Goal: Complete application form

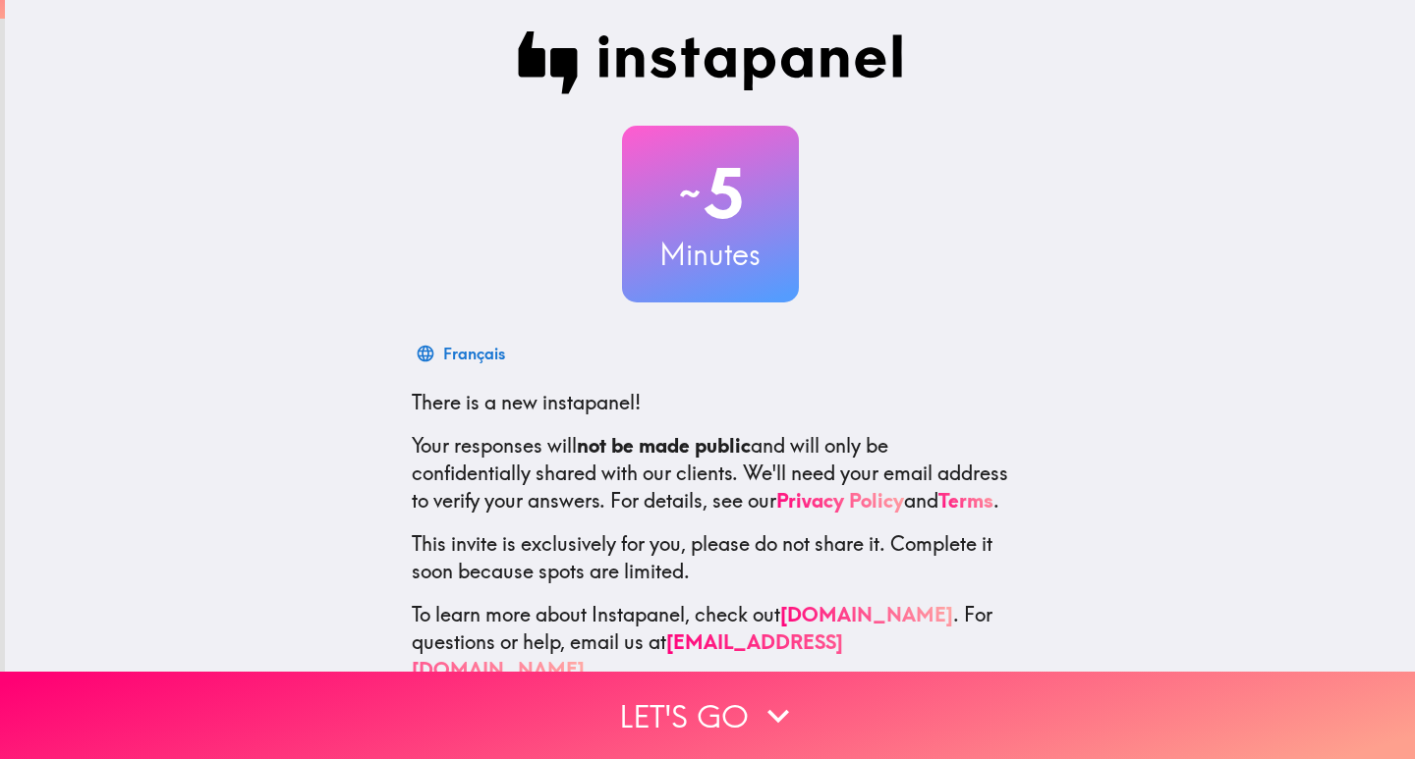
scroll to position [58, 0]
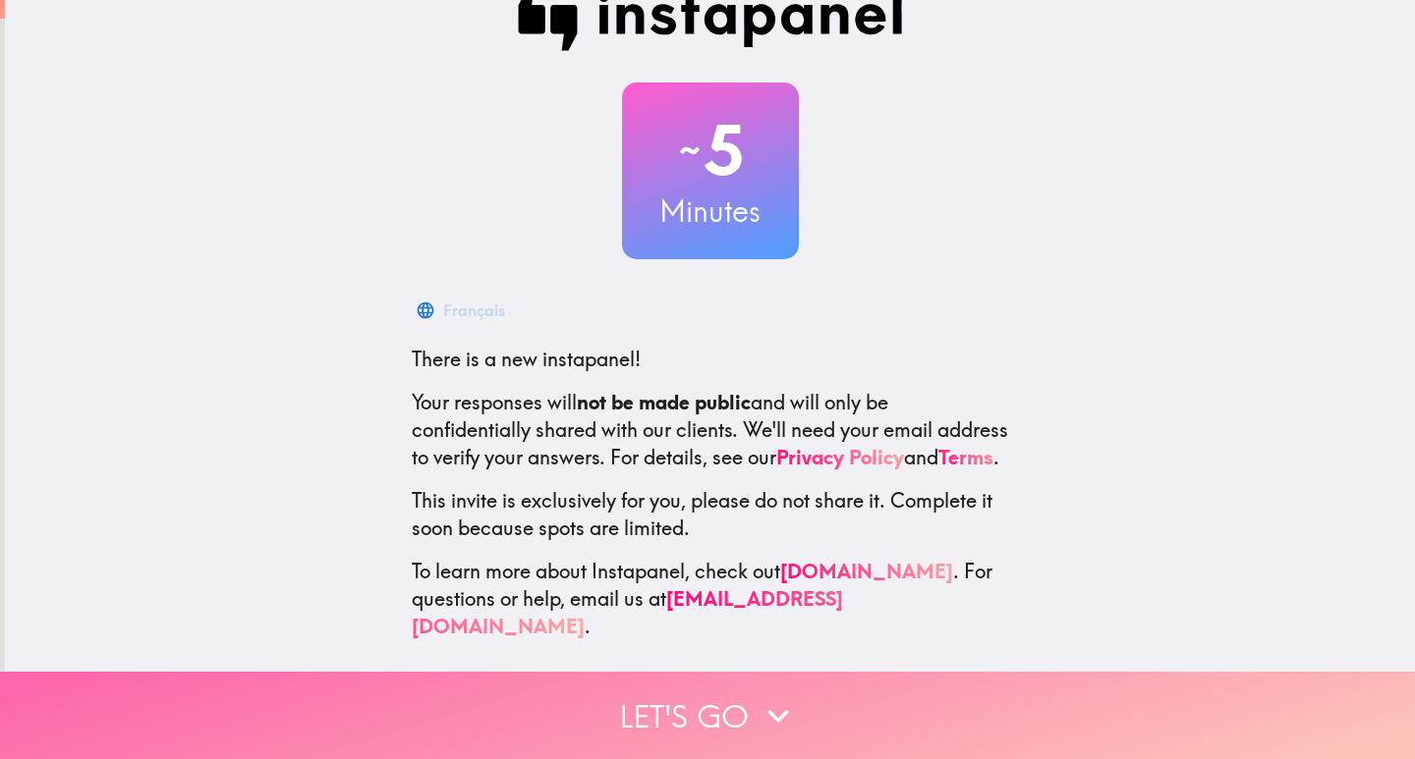
click at [741, 702] on button "Let's go" at bounding box center [707, 715] width 1415 height 87
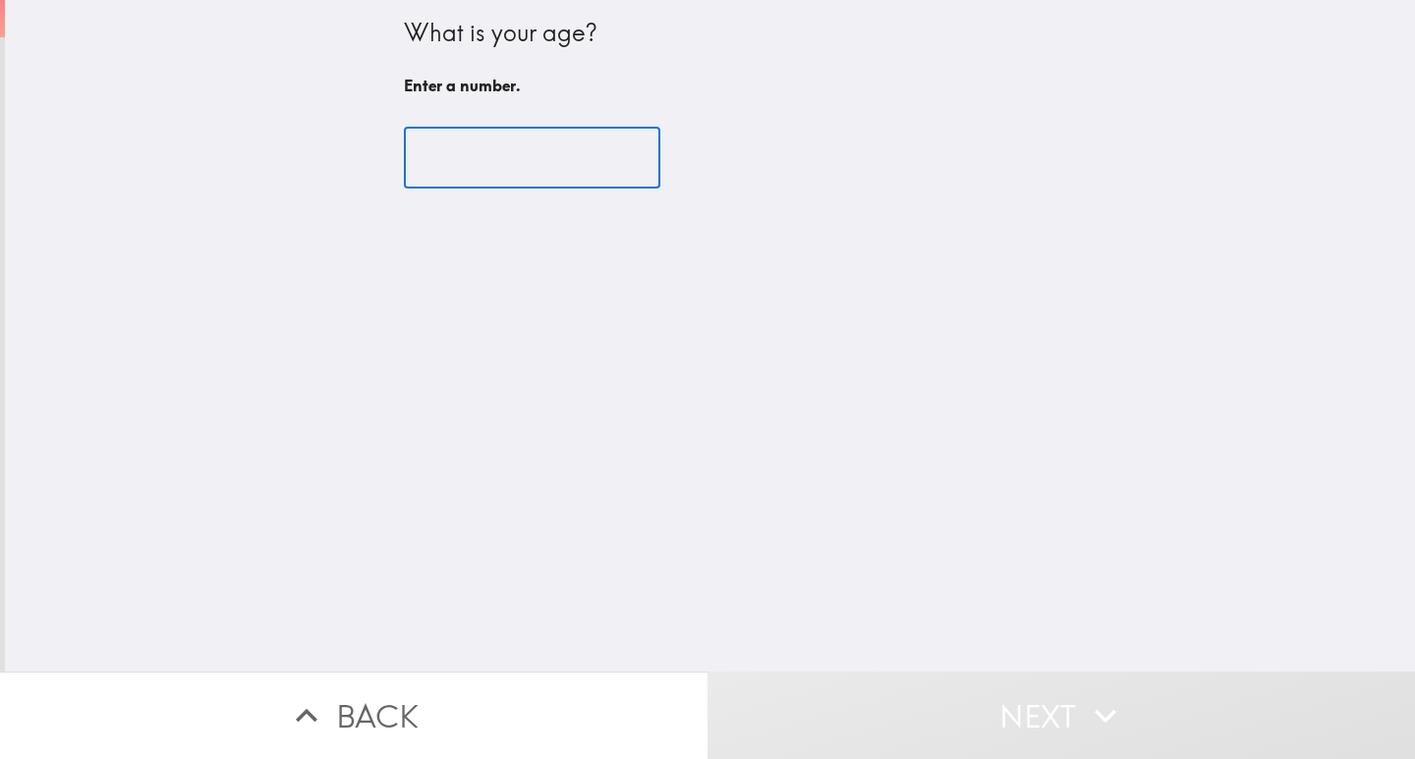
click at [444, 151] on input "number" at bounding box center [532, 158] width 256 height 61
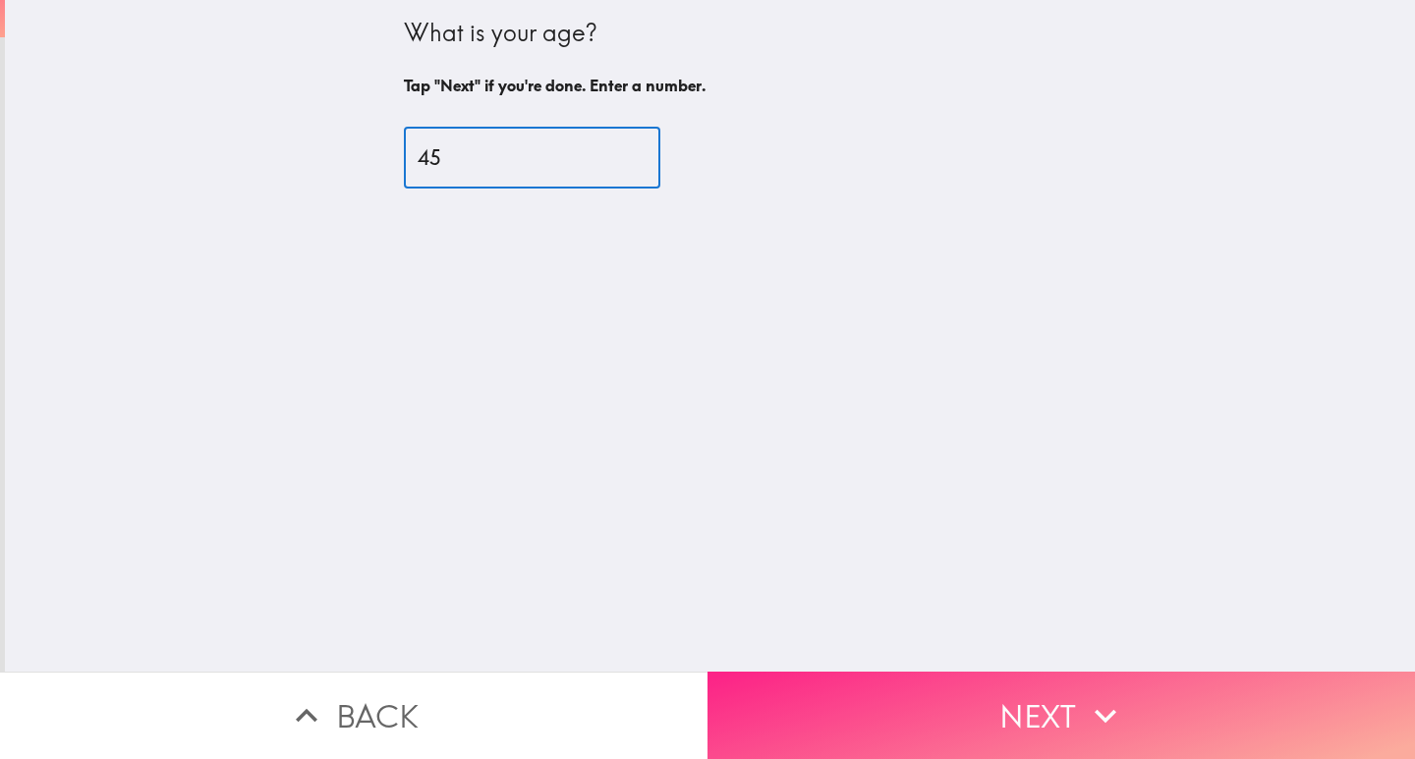
type input "45"
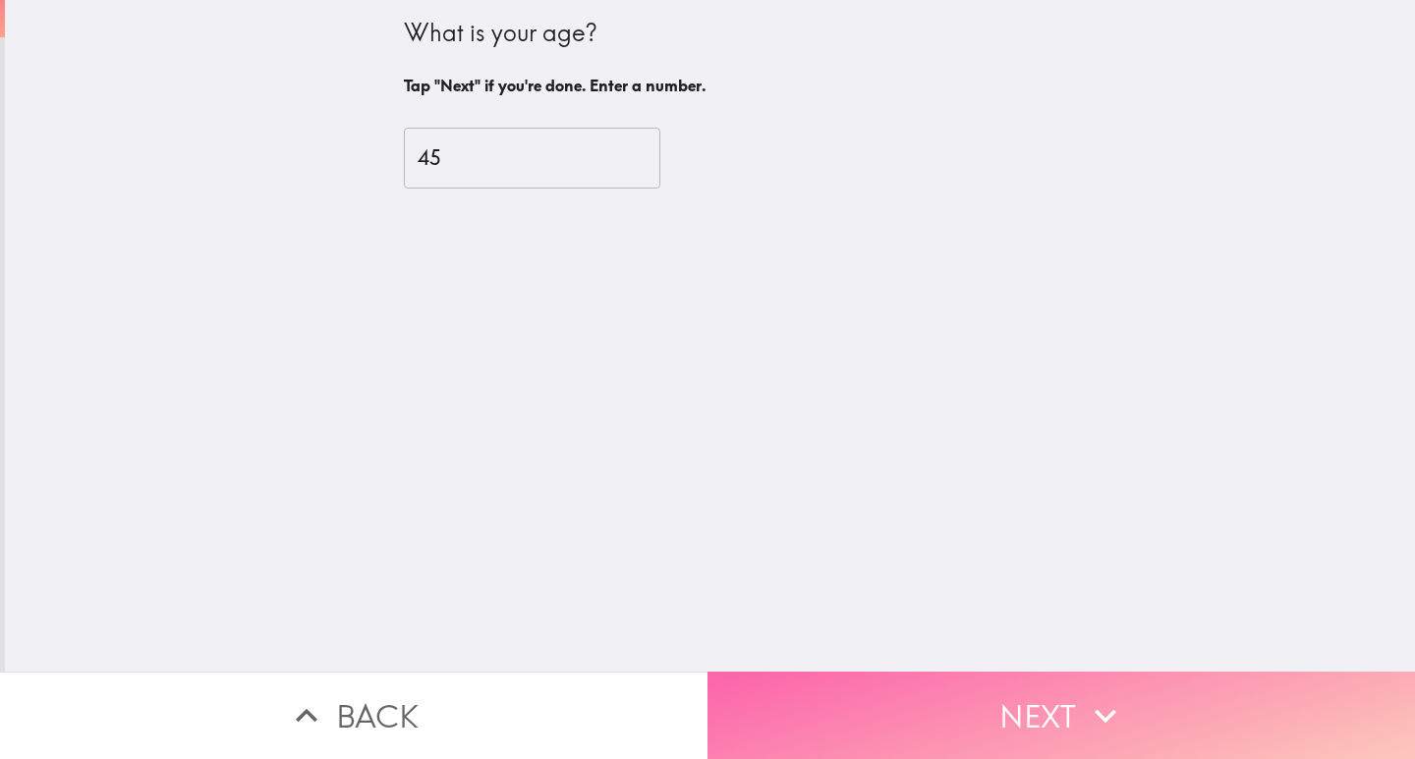
click at [1044, 700] on button "Next" at bounding box center [1060, 715] width 707 height 87
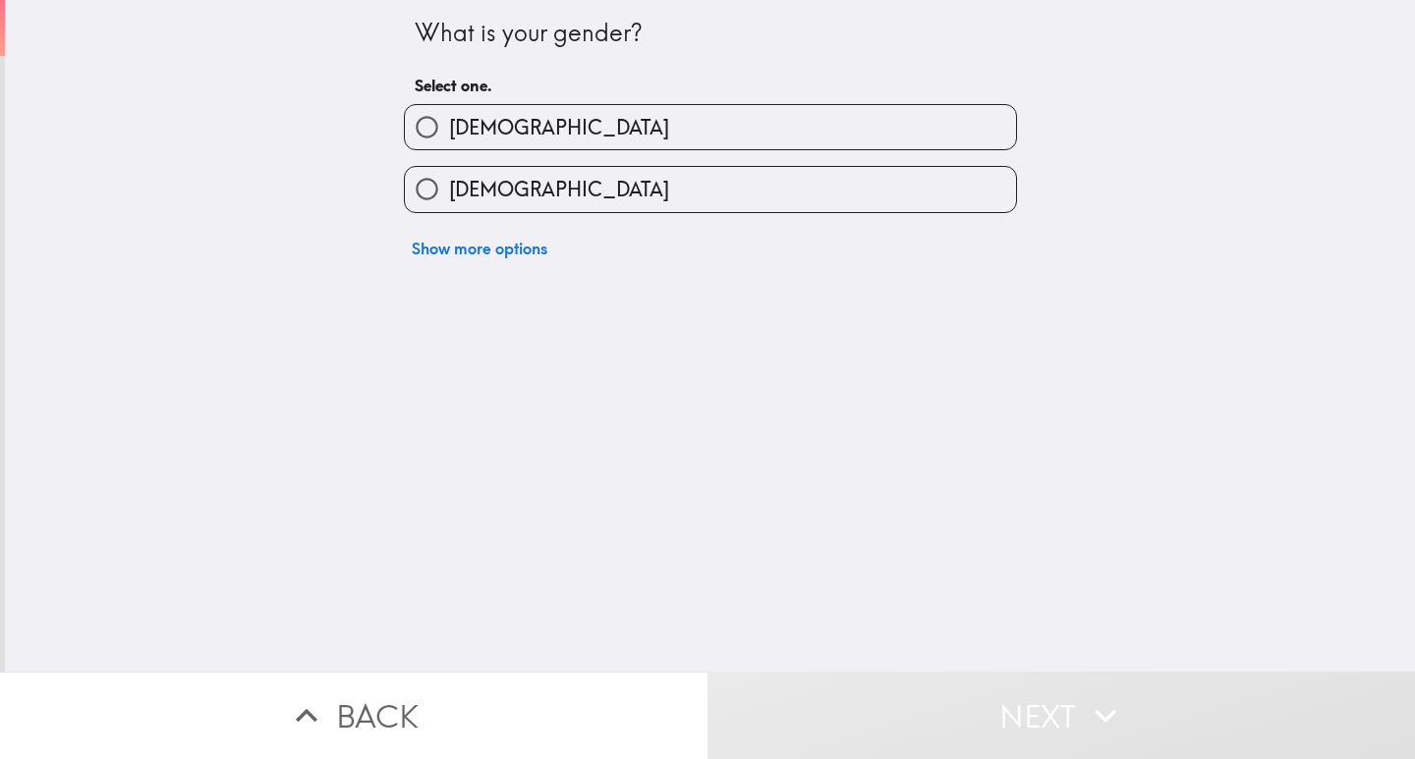
click at [417, 123] on input "[DEMOGRAPHIC_DATA]" at bounding box center [427, 127] width 44 height 44
radio input "true"
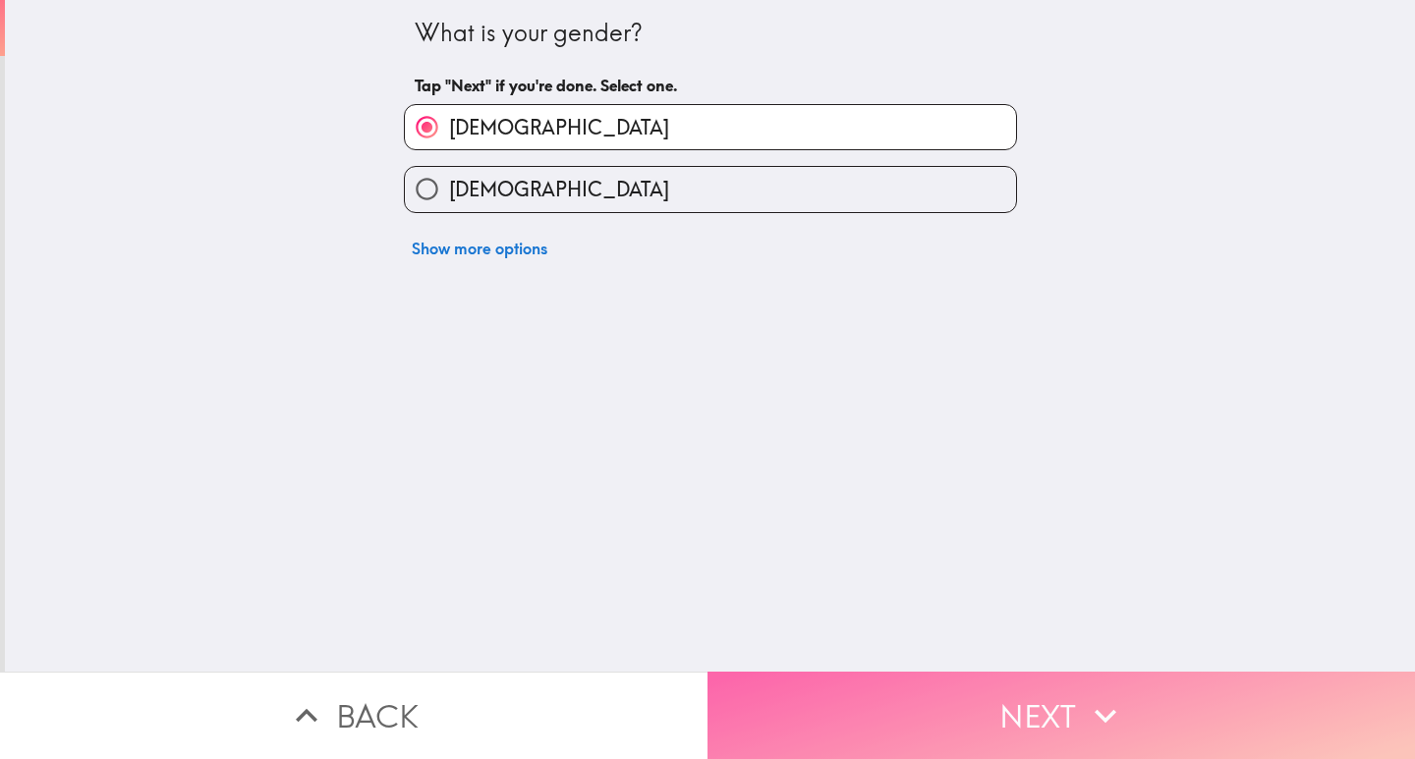
click at [1140, 687] on button "Next" at bounding box center [1060, 715] width 707 height 87
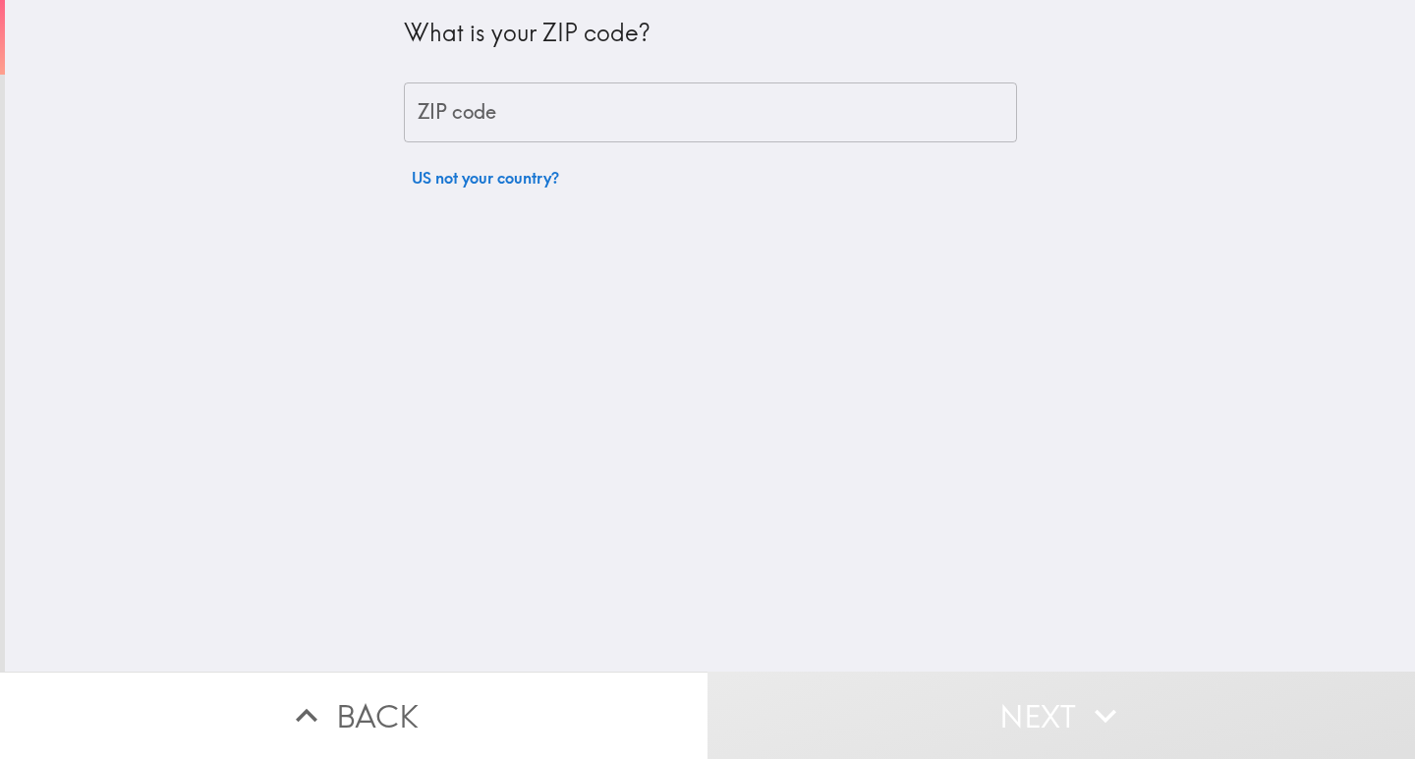
click at [439, 117] on input "ZIP code" at bounding box center [710, 113] width 613 height 61
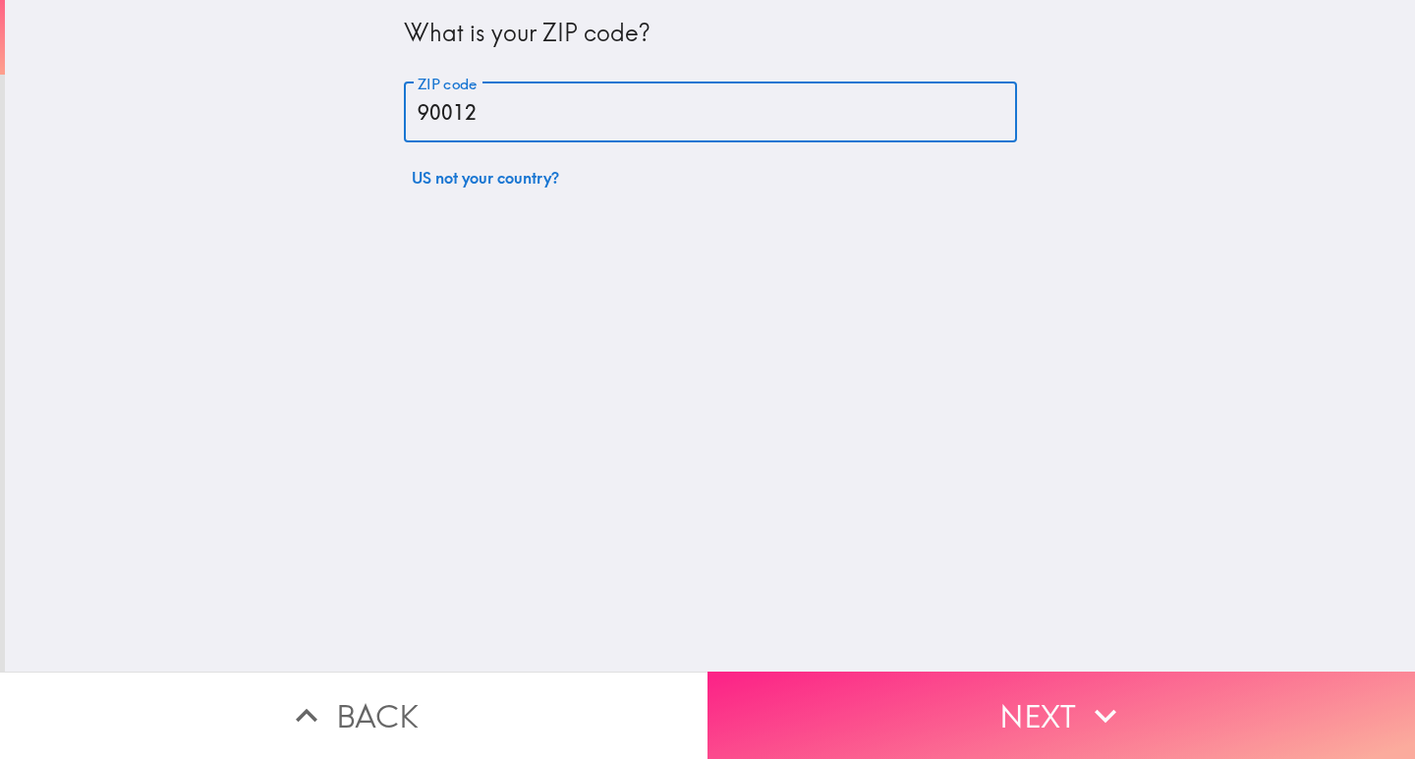
type input "90012"
click at [1084, 695] on icon "button" at bounding box center [1105, 716] width 43 height 43
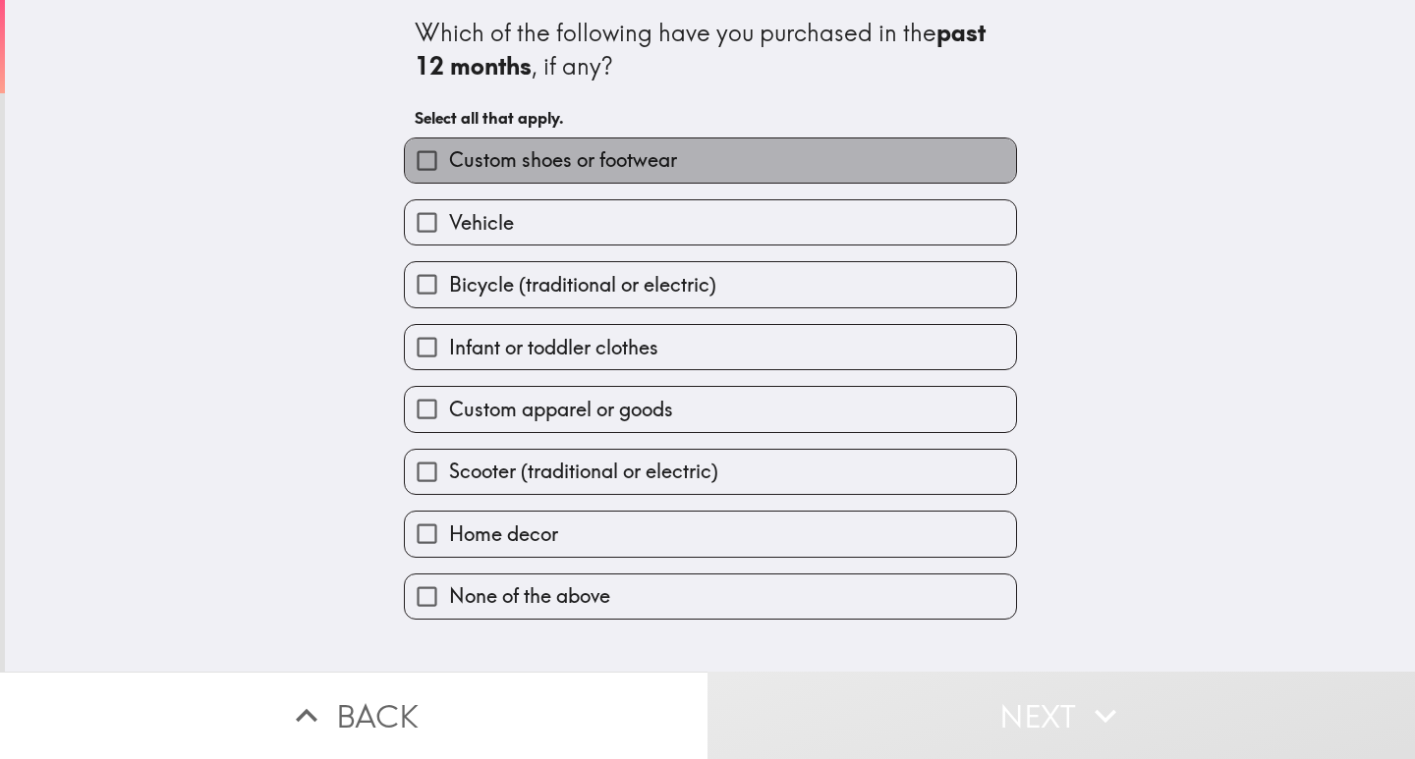
click at [613, 164] on span "Custom shoes or footwear" at bounding box center [563, 160] width 228 height 28
click at [449, 164] on input "Custom shoes or footwear" at bounding box center [427, 161] width 44 height 44
checkbox input "true"
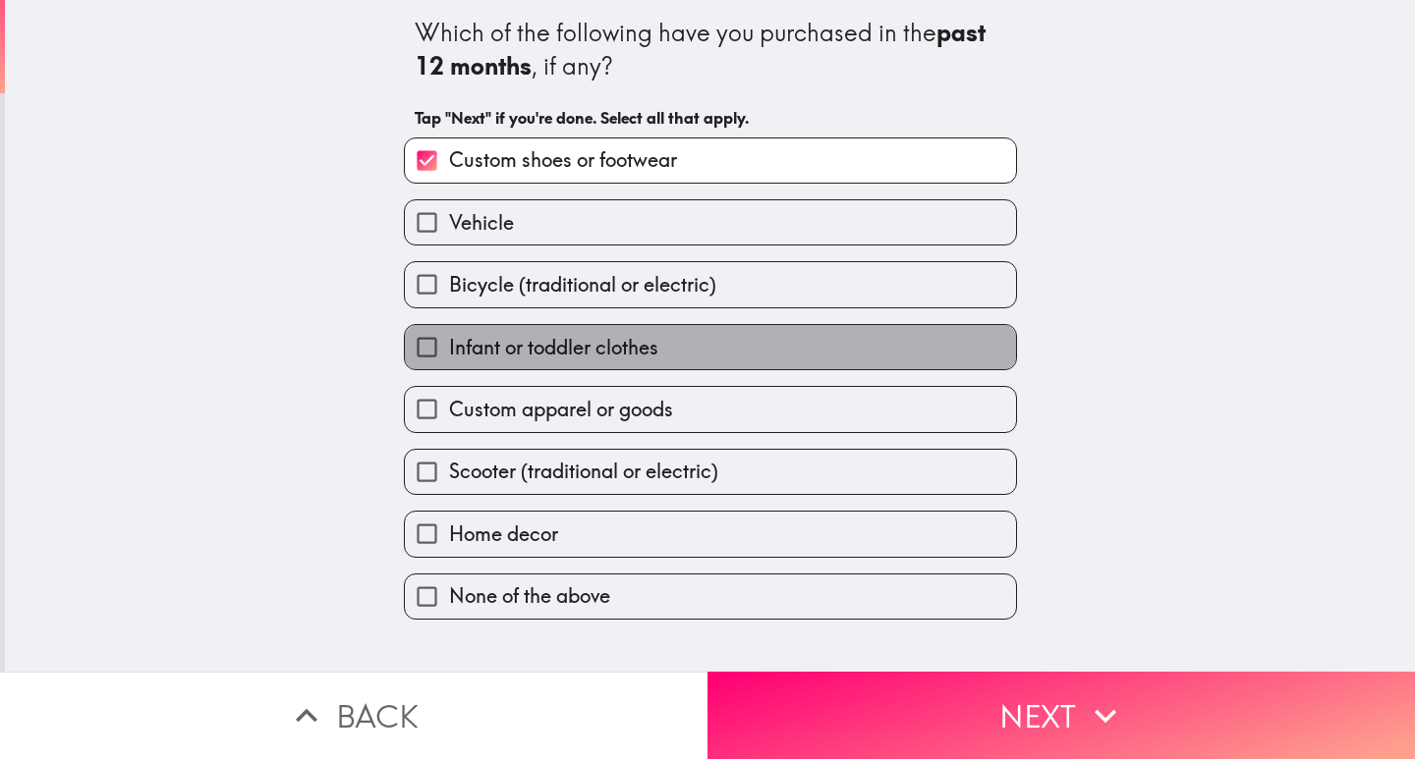
click at [607, 353] on span "Infant or toddler clothes" at bounding box center [553, 348] width 209 height 28
click at [449, 353] on input "Infant or toddler clothes" at bounding box center [427, 347] width 44 height 44
checkbox input "true"
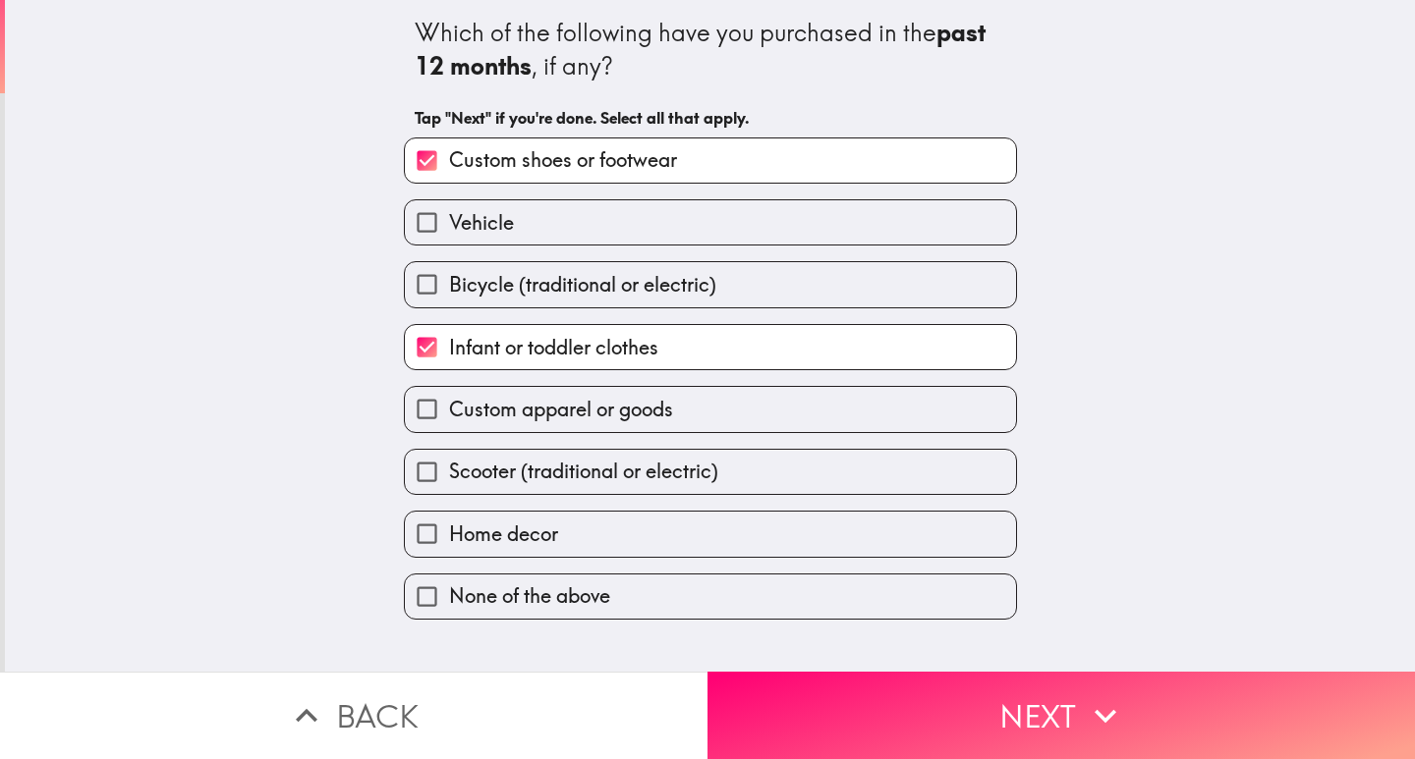
click at [637, 414] on span "Custom apparel or goods" at bounding box center [561, 410] width 224 height 28
click at [449, 414] on input "Custom apparel or goods" at bounding box center [427, 409] width 44 height 44
checkbox input "true"
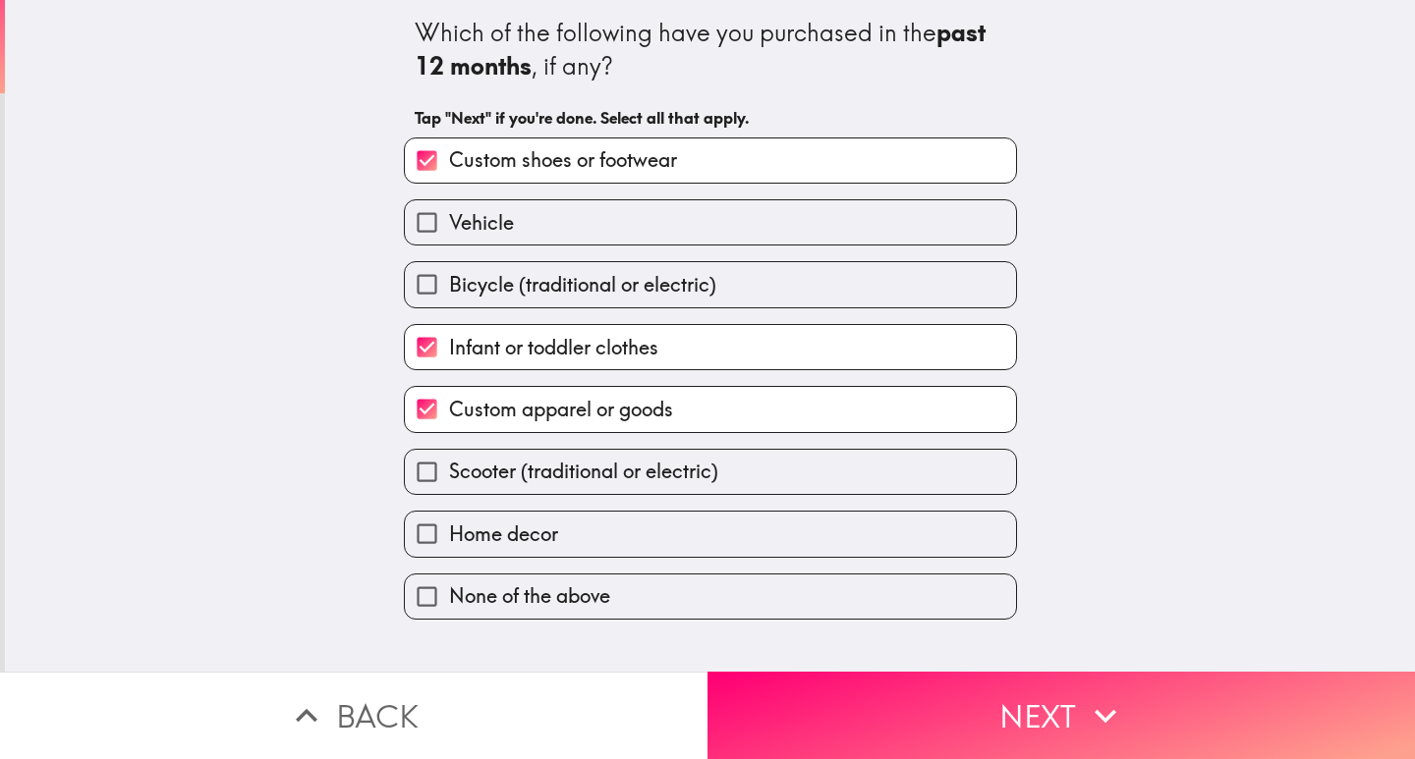
click at [577, 542] on label "Home decor" at bounding box center [710, 534] width 611 height 44
click at [449, 542] on input "Home decor" at bounding box center [427, 534] width 44 height 44
checkbox input "true"
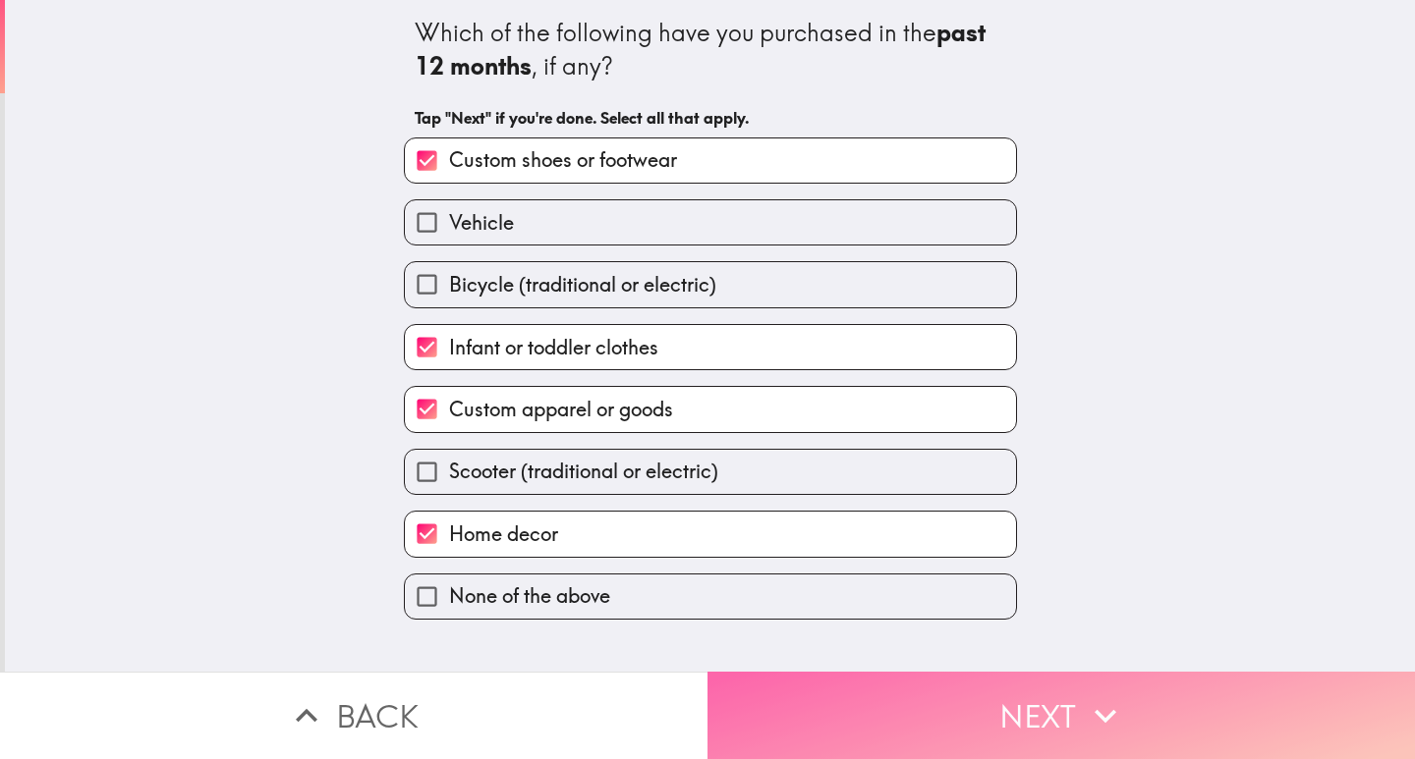
click at [1048, 696] on button "Next" at bounding box center [1060, 715] width 707 height 87
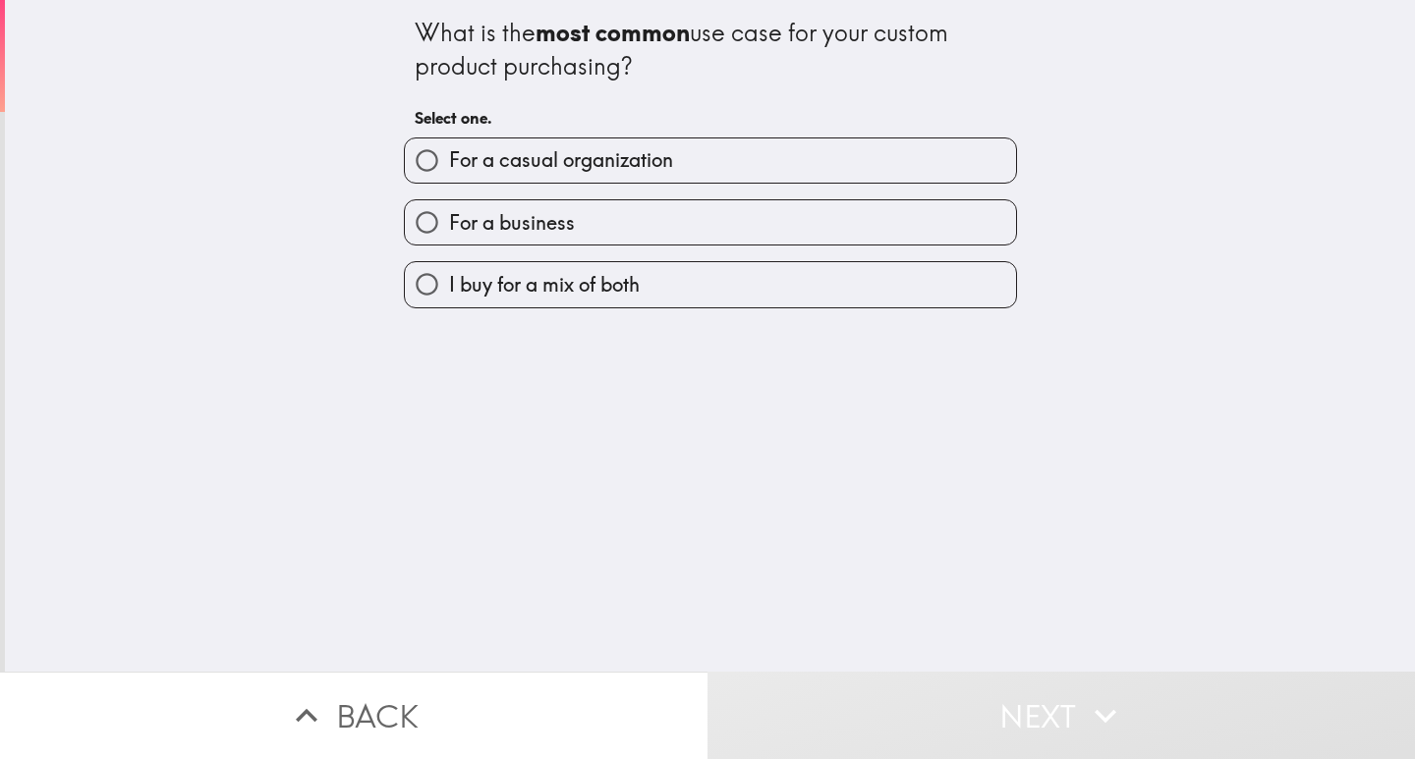
click at [520, 285] on span "I buy for a mix of both" at bounding box center [544, 285] width 191 height 28
click at [449, 285] on input "I buy for a mix of both" at bounding box center [427, 284] width 44 height 44
radio input "true"
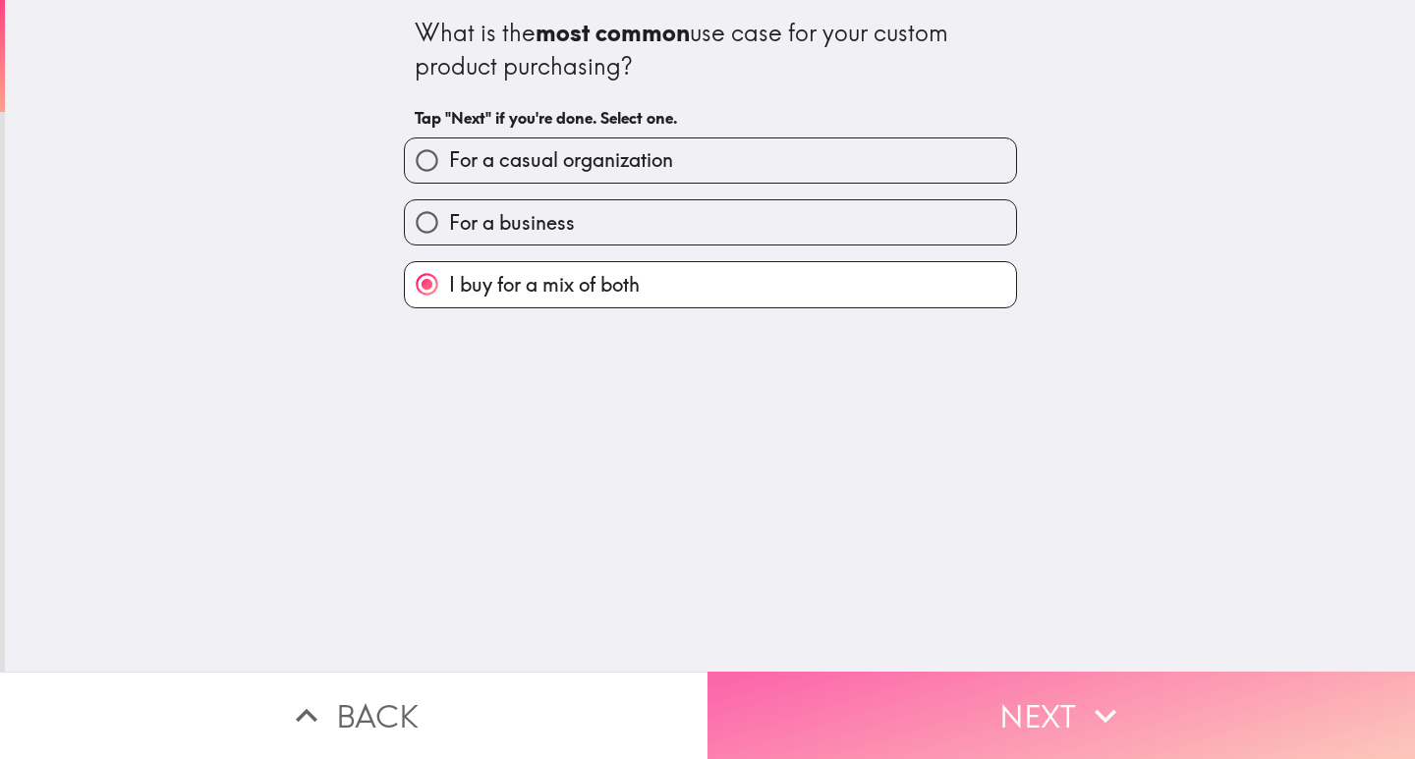
click at [1123, 699] on button "Next" at bounding box center [1060, 715] width 707 height 87
